Goal: Task Accomplishment & Management: Manage account settings

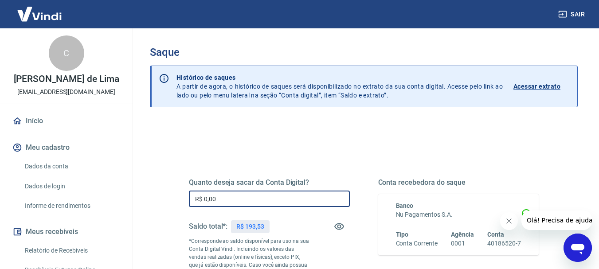
click at [260, 193] on input "R$ 0,00" at bounding box center [269, 199] width 161 height 16
click at [265, 199] on input "R$ 0,00" at bounding box center [269, 199] width 161 height 16
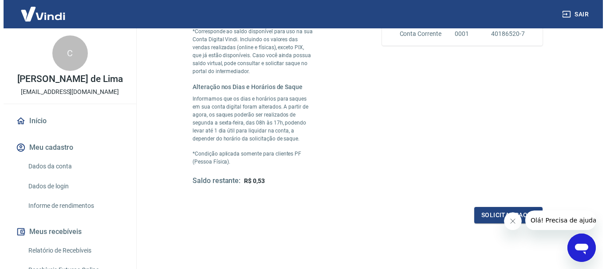
scroll to position [268, 0]
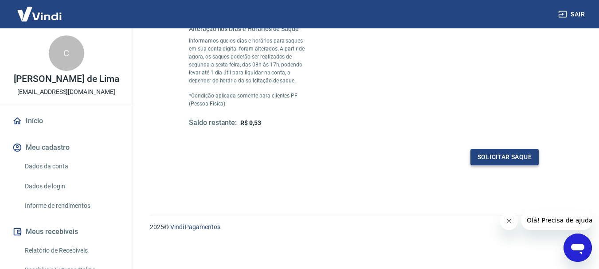
type input "R$ 193,00"
click at [494, 158] on button "Solicitar saque" at bounding box center [504, 157] width 68 height 16
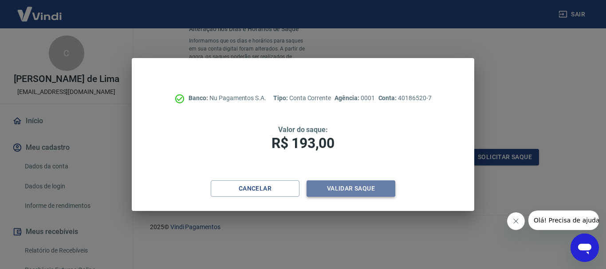
click at [343, 190] on button "Validar saque" at bounding box center [350, 188] width 89 height 16
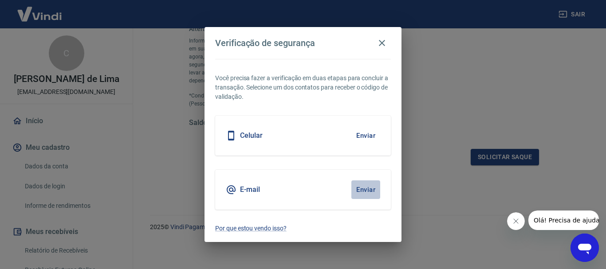
click at [371, 188] on button "Enviar" at bounding box center [365, 189] width 29 height 19
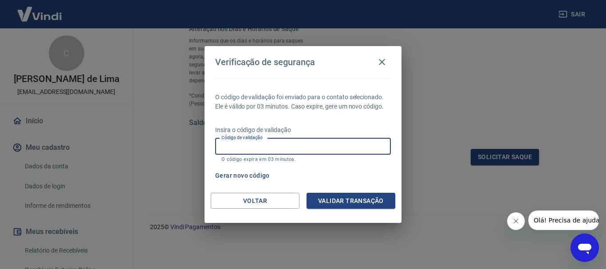
click at [242, 144] on input "Código de validação" at bounding box center [303, 146] width 176 height 16
paste input "190659"
type input "190659"
click at [374, 201] on button "Validar transação" at bounding box center [350, 201] width 89 height 16
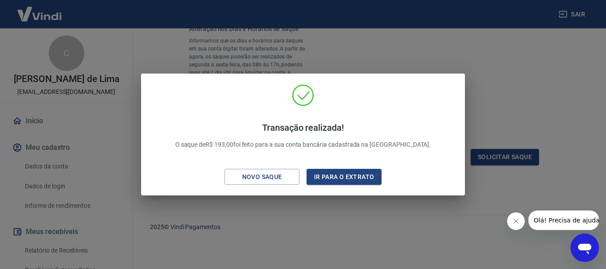
click at [449, 99] on div "Transação realizada! O saque de R$ 193,00 foi feito para a sua conta bancária c…" at bounding box center [302, 136] width 309 height 105
click at [358, 173] on button "Ir para o extrato" at bounding box center [343, 177] width 75 height 16
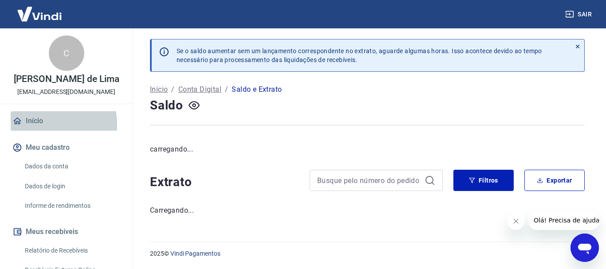
click at [35, 125] on link "Início" at bounding box center [66, 121] width 111 height 20
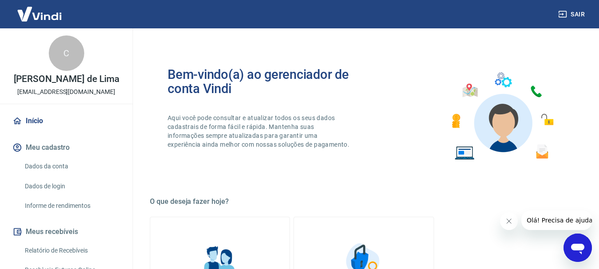
scroll to position [458, 0]
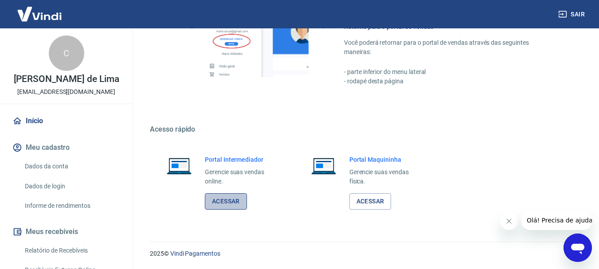
click at [223, 202] on link "Acessar" at bounding box center [226, 201] width 42 height 16
